Goal: Find specific page/section: Find specific page/section

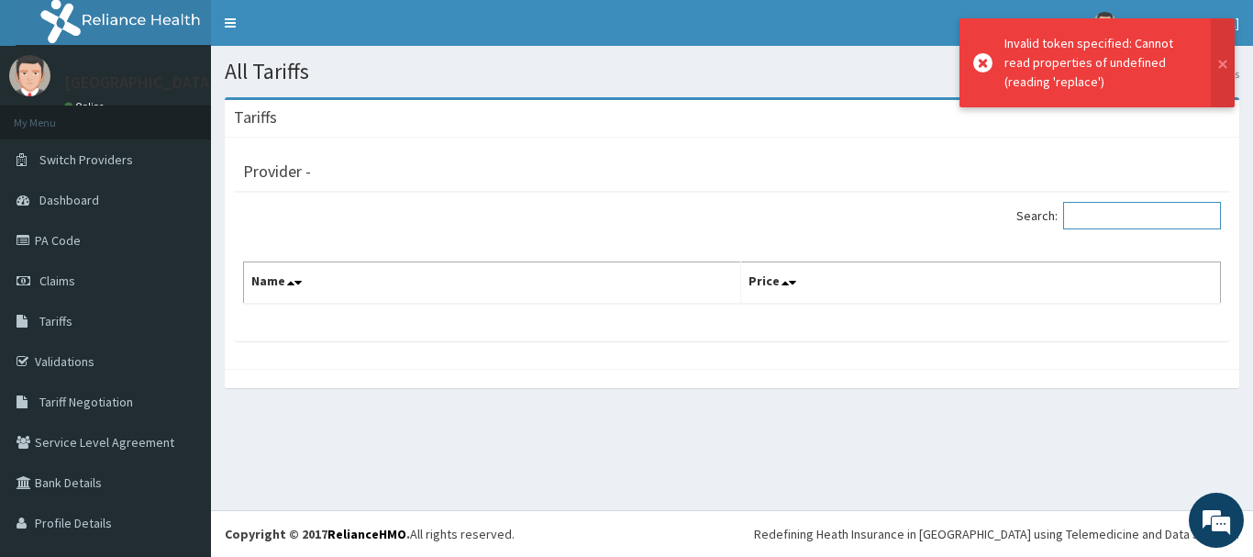
click at [1076, 207] on input "Search:" at bounding box center [1142, 216] width 158 height 28
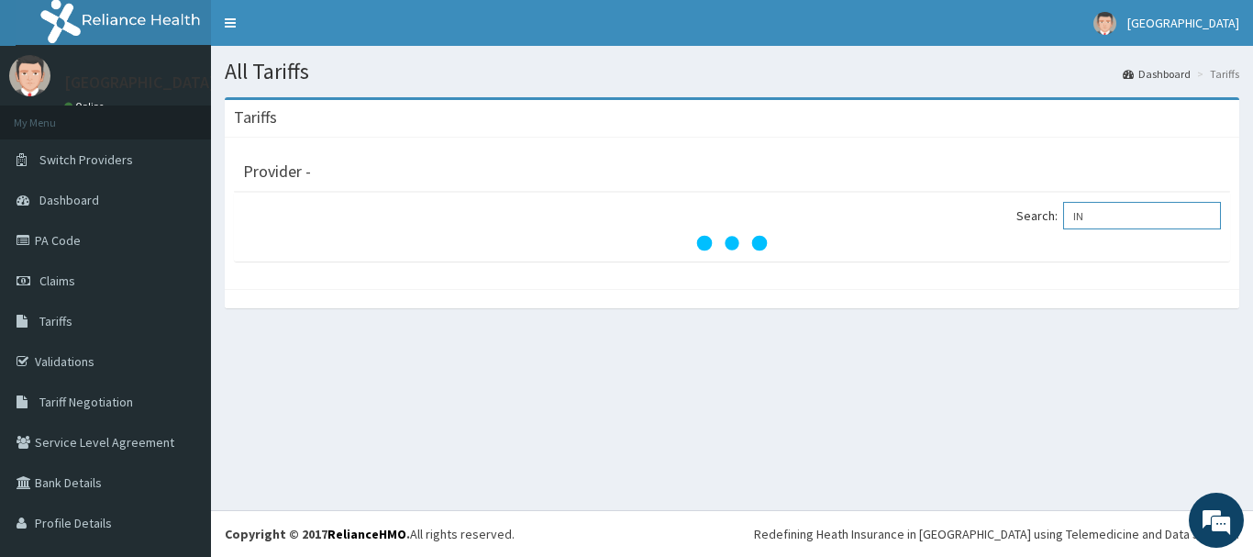
type input "I"
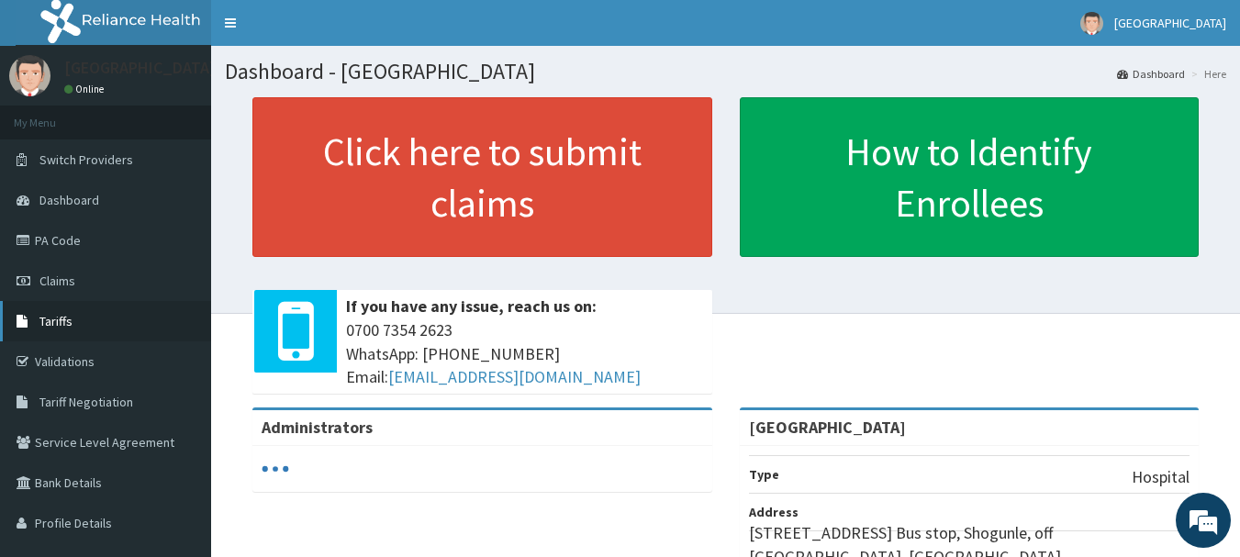
click at [82, 334] on link "Tariffs" at bounding box center [105, 321] width 211 height 40
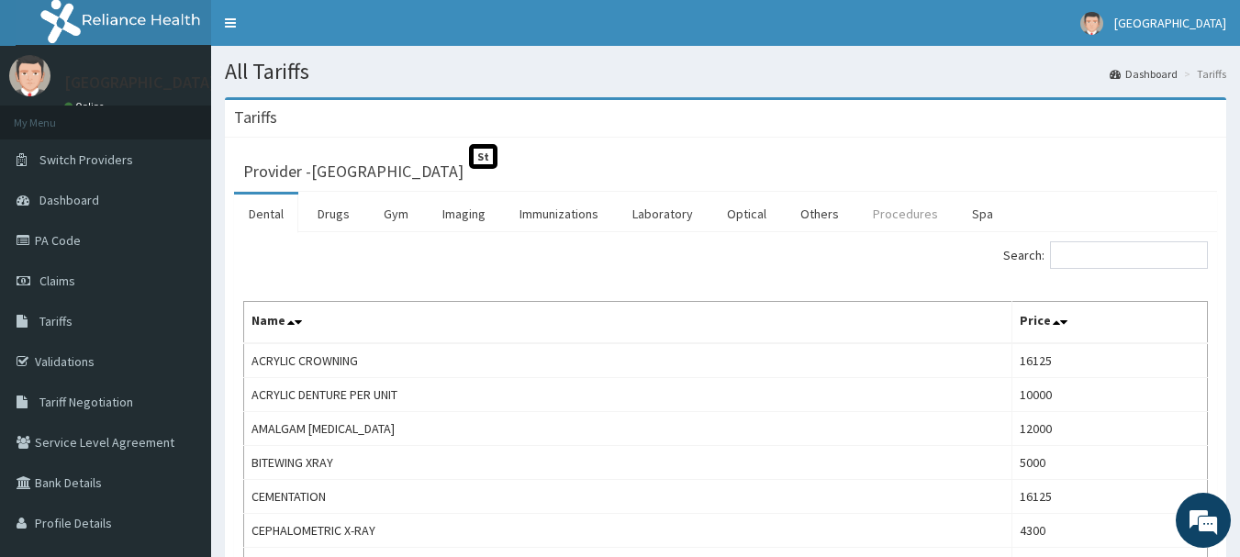
click at [928, 222] on link "Procedures" at bounding box center [905, 214] width 95 height 39
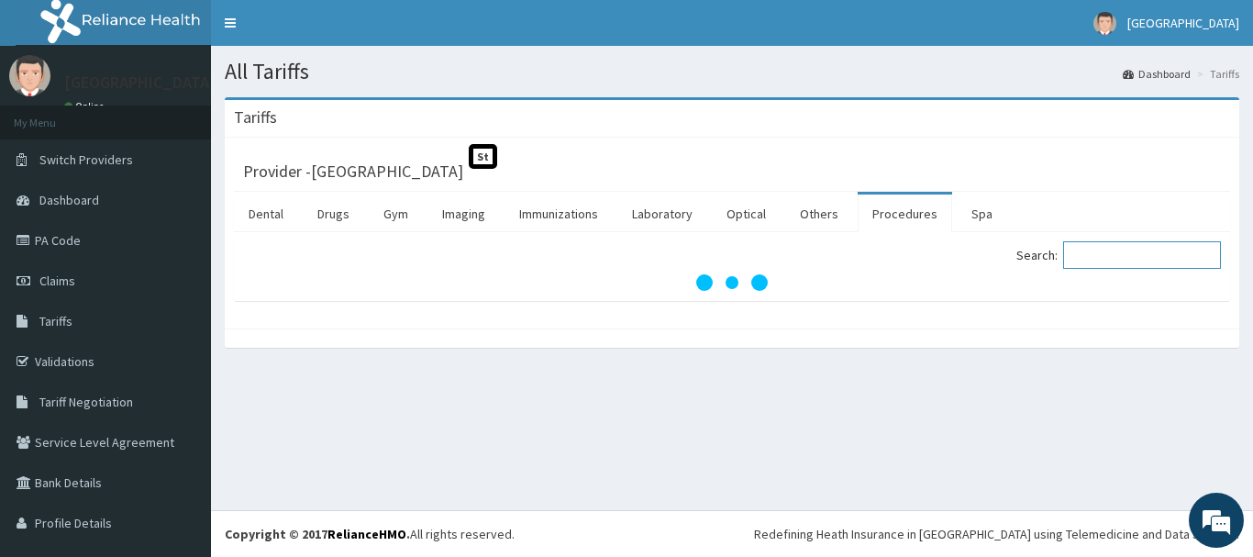
click at [1091, 265] on input "Search:" at bounding box center [1142, 255] width 158 height 28
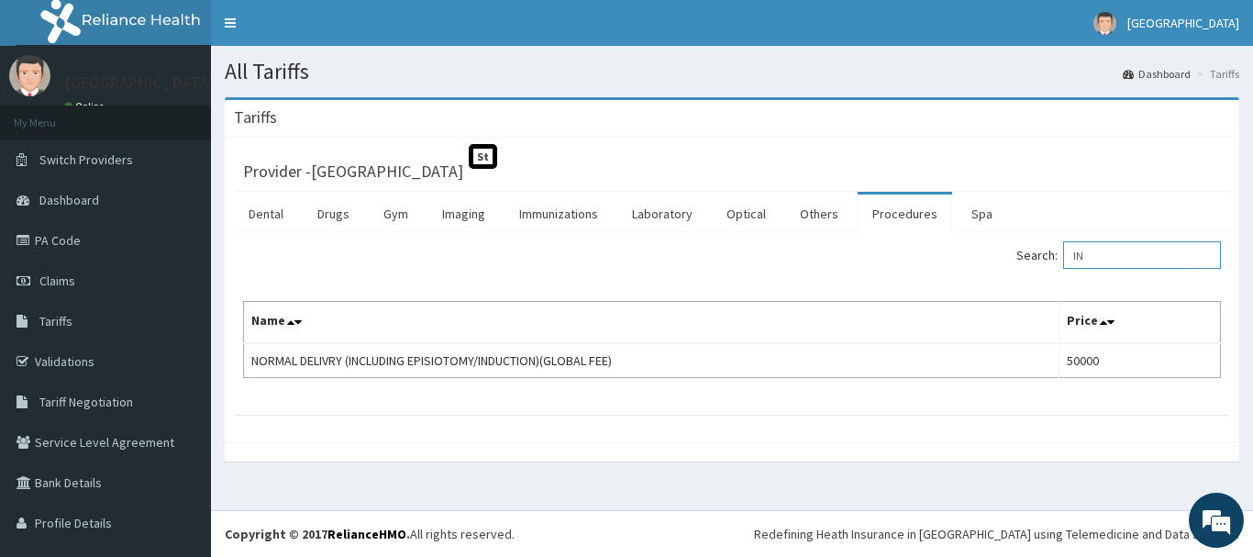
type input "I"
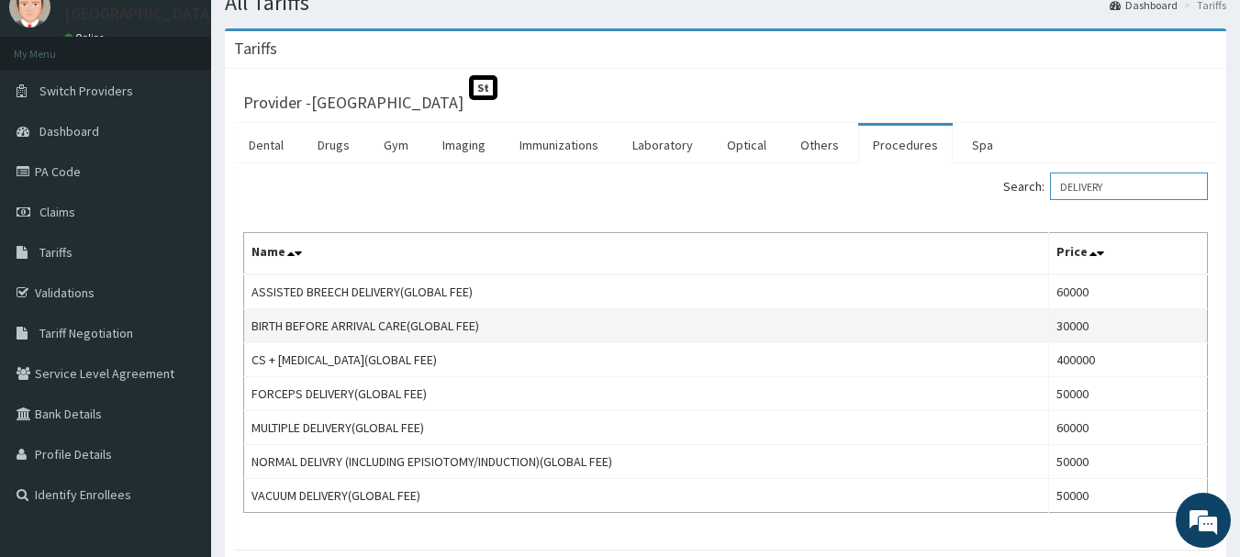
scroll to position [61, 0]
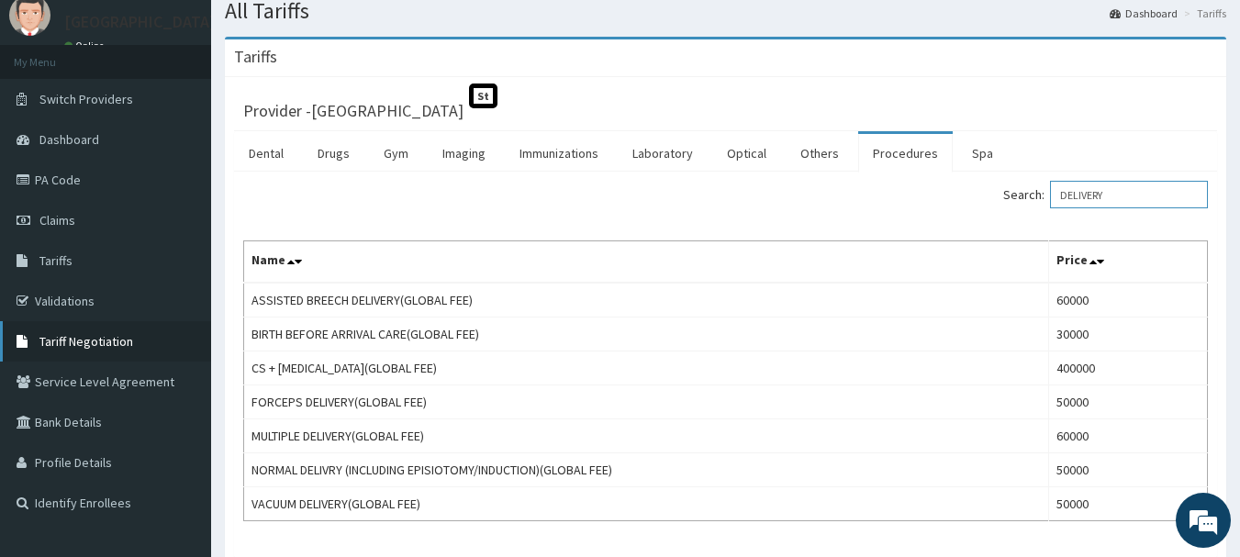
type input "DELIVERY"
click at [112, 324] on link "Tariff Negotiation" at bounding box center [105, 341] width 211 height 40
